Goal: Find specific page/section: Find specific page/section

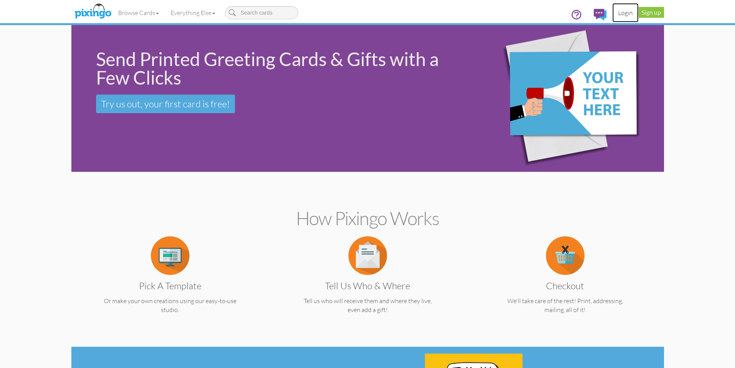
click at [626, 15] on link "Login" at bounding box center [626, 12] width 26 height 19
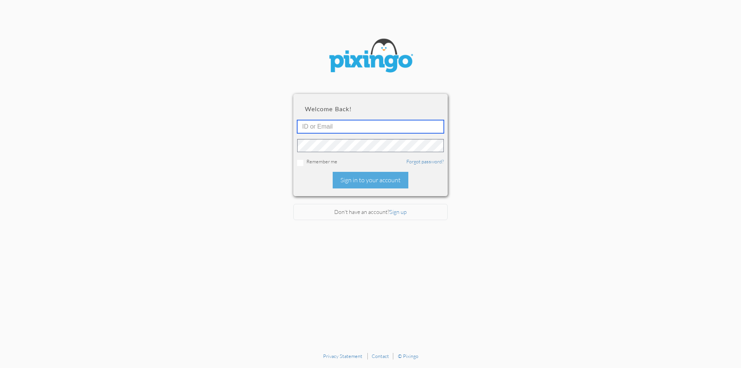
click at [341, 130] on input "text" at bounding box center [370, 126] width 147 height 13
type input "[EMAIL_ADDRESS][DOMAIN_NAME]"
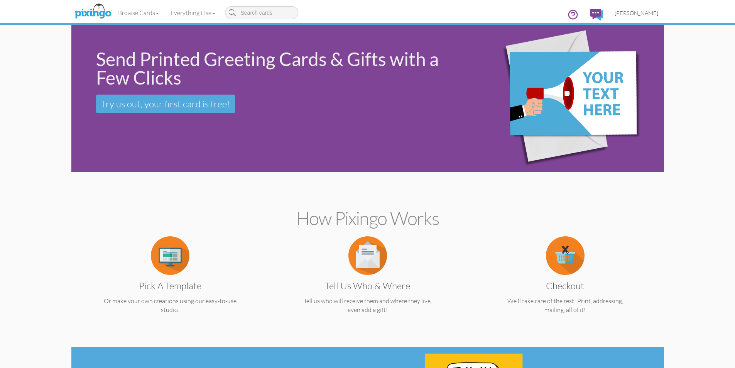
click at [647, 14] on span "[PERSON_NAME]" at bounding box center [637, 13] width 44 height 7
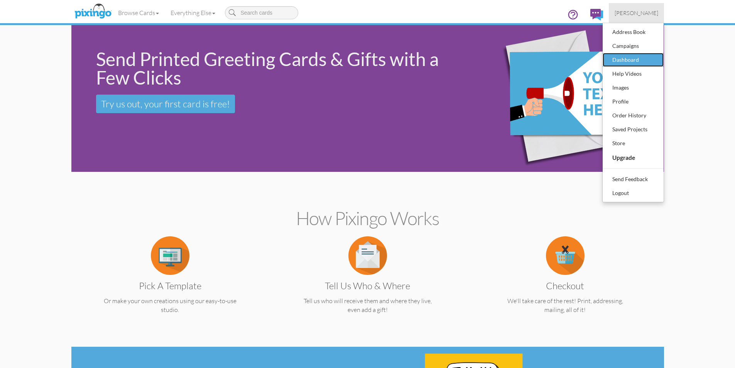
click at [637, 55] on div "Dashboard" at bounding box center [634, 60] width 46 height 12
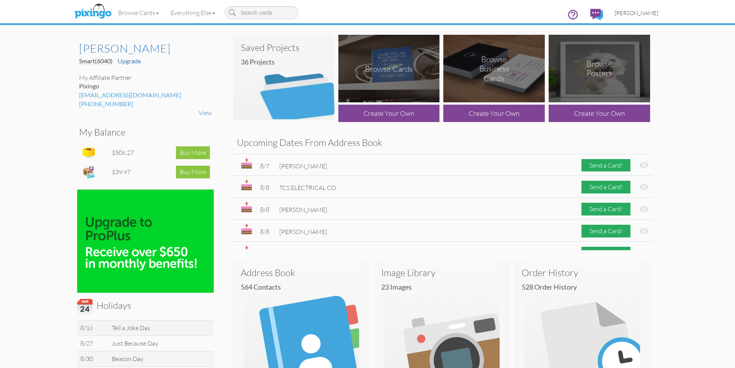
click at [647, 13] on span "[PERSON_NAME]" at bounding box center [637, 13] width 44 height 7
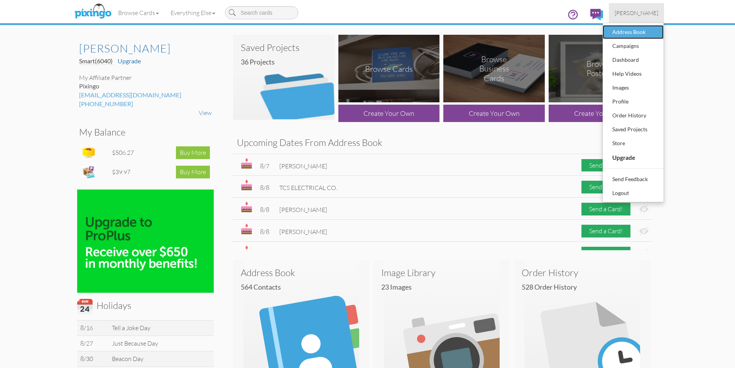
click at [641, 32] on div "Address Book" at bounding box center [634, 32] width 46 height 12
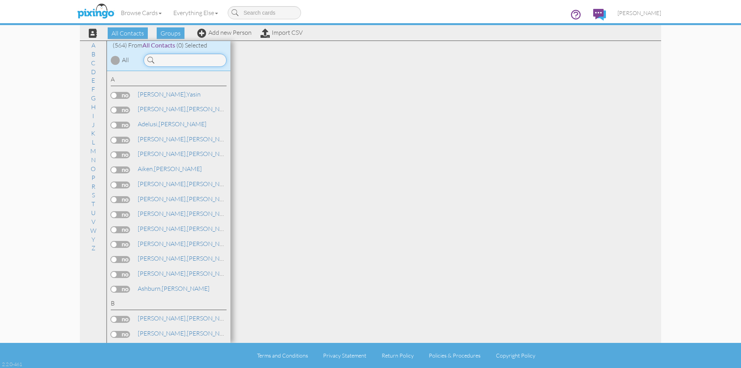
click at [205, 59] on input at bounding box center [185, 60] width 83 height 13
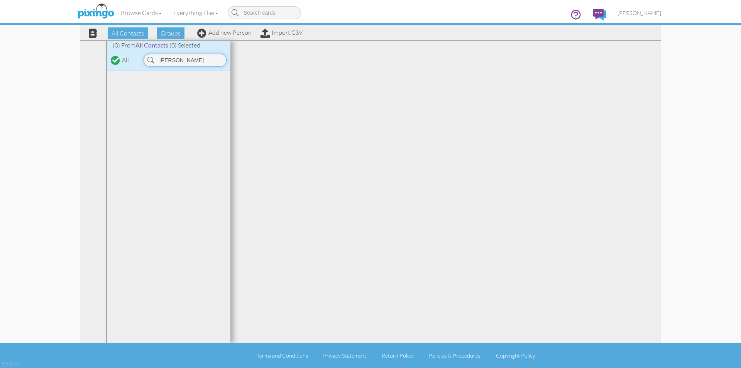
drag, startPoint x: 199, startPoint y: 58, endPoint x: 153, endPoint y: 57, distance: 45.5
click at [153, 57] on div "[PERSON_NAME]" at bounding box center [185, 60] width 83 height 13
paste input "[PERSON_NAME]"
type input "[PERSON_NAME]"
click at [216, 62] on input "[PERSON_NAME]" at bounding box center [185, 60] width 83 height 13
